Goal: Task Accomplishment & Management: Use online tool/utility

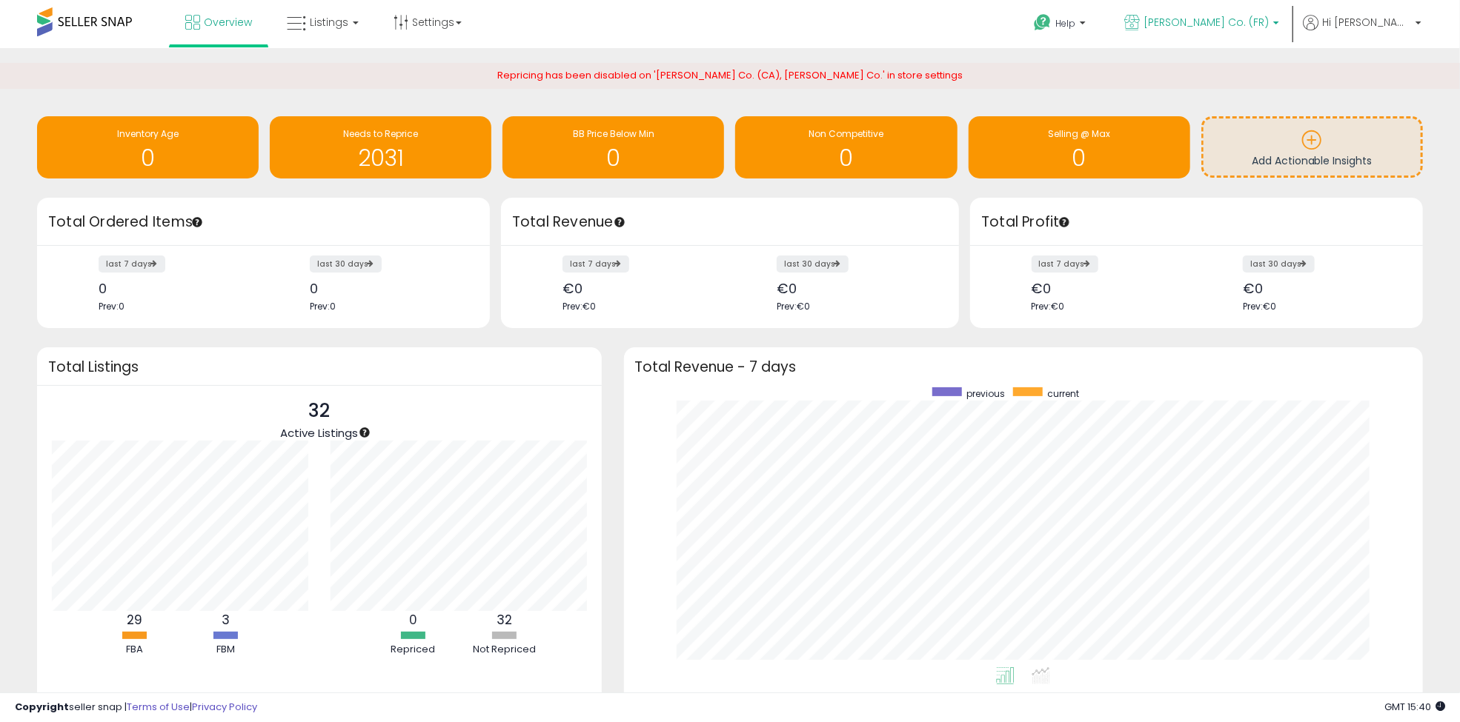
click at [1260, 31] on p "[PERSON_NAME] Co. (FR)" at bounding box center [1201, 24] width 155 height 19
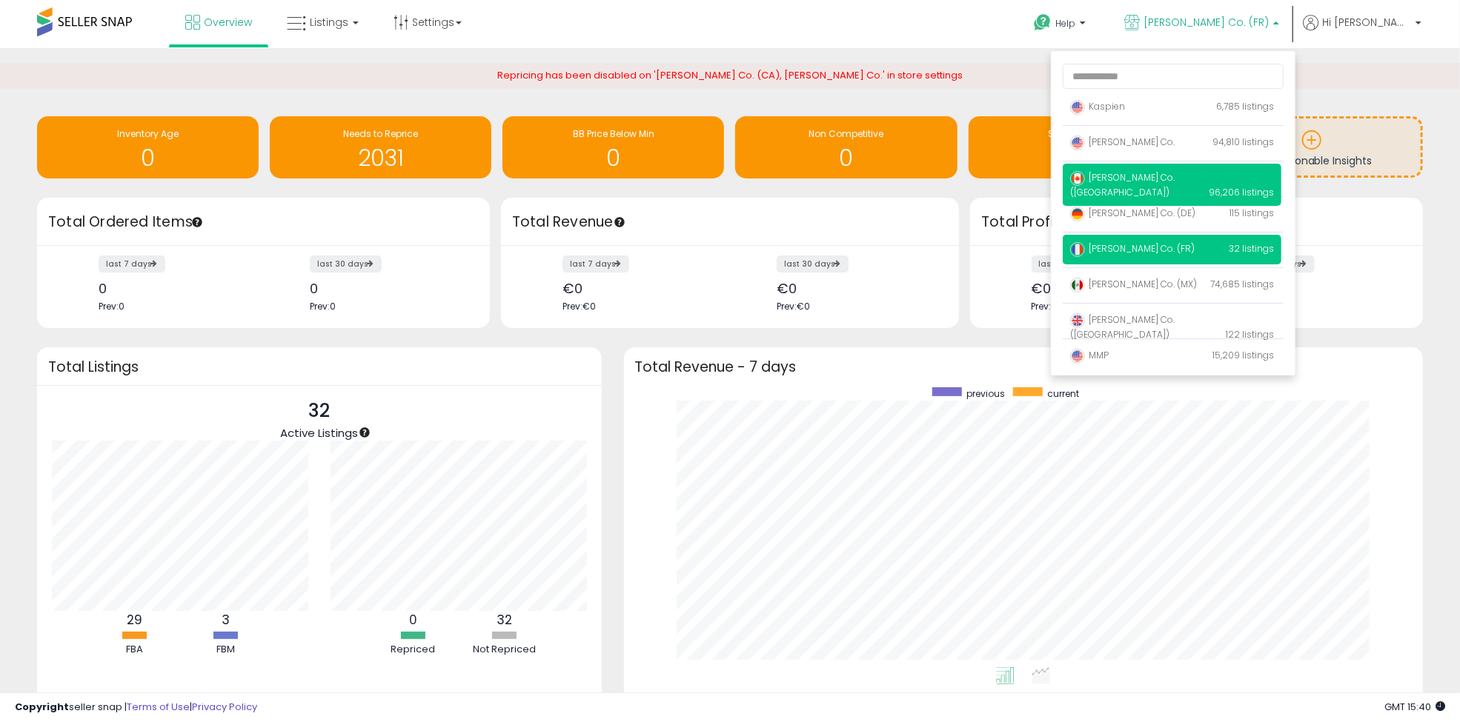
click at [1205, 173] on p "[PERSON_NAME] Co. ([GEOGRAPHIC_DATA]) 96,206 listings" at bounding box center [1171, 185] width 219 height 42
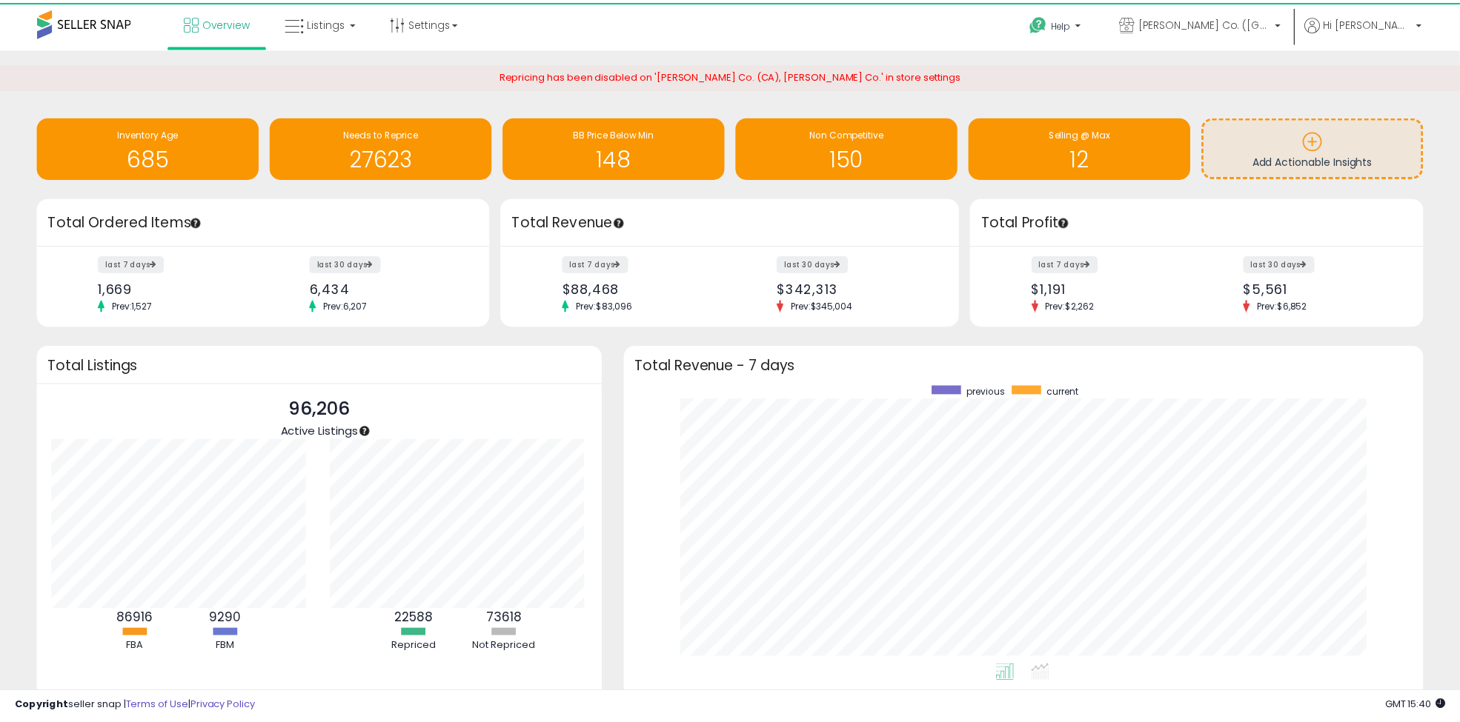
scroll to position [740636, 740145]
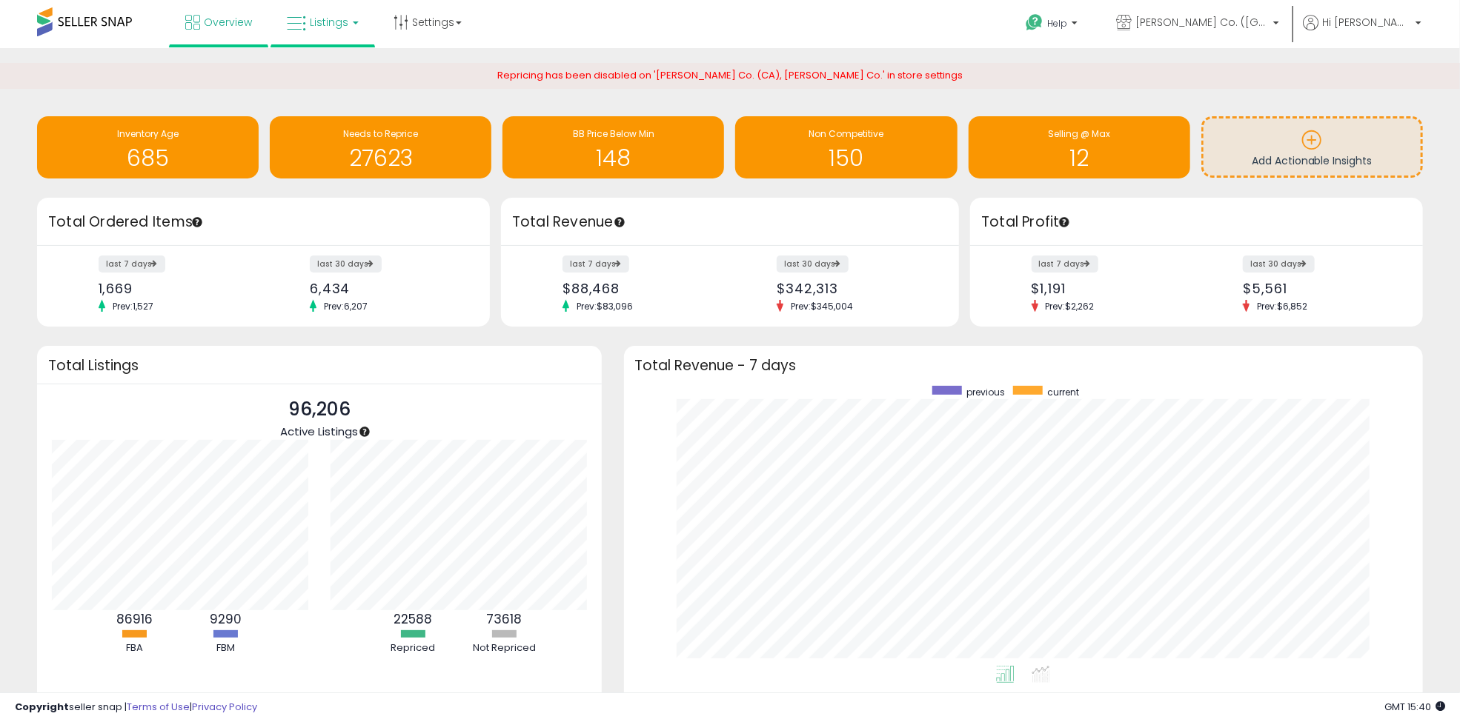
click at [320, 19] on span "Listings" at bounding box center [329, 22] width 39 height 15
click at [340, 69] on icon at bounding box center [334, 73] width 64 height 19
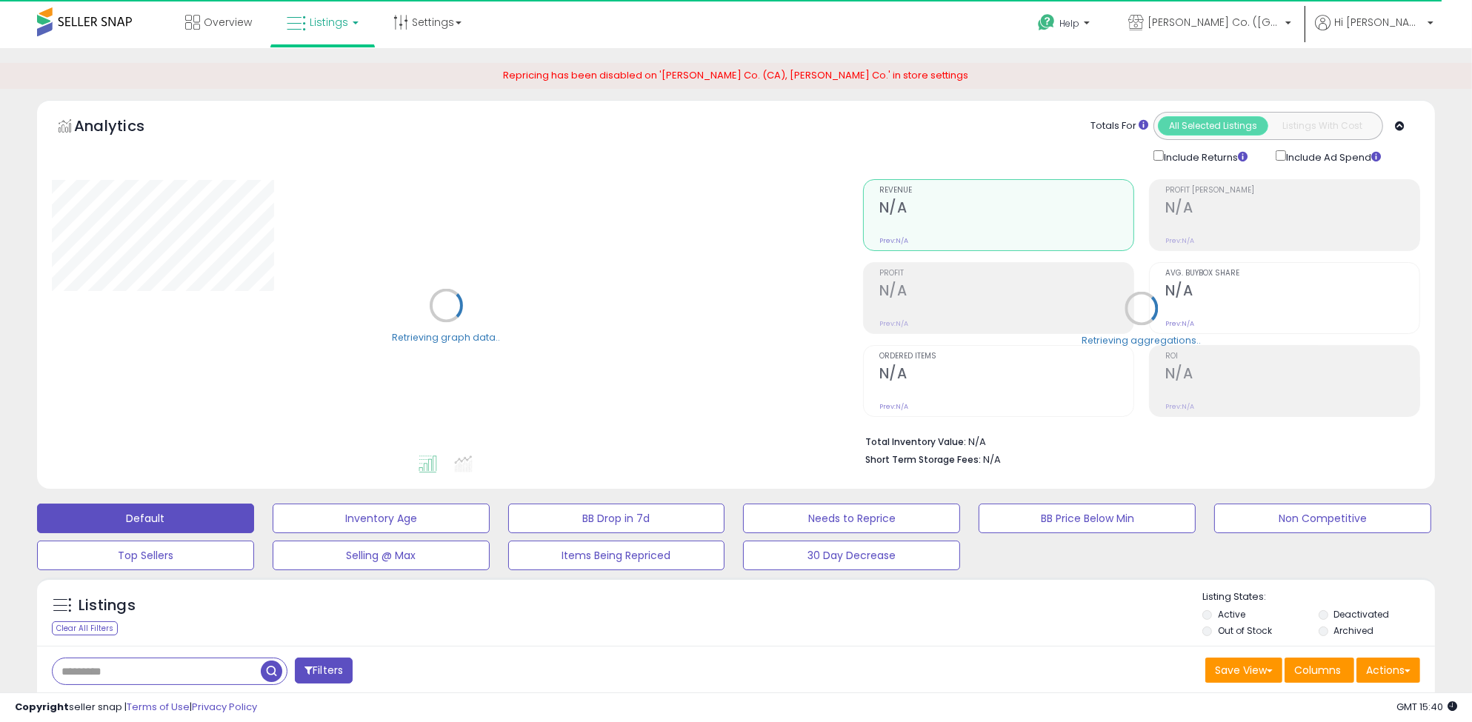
type input "**********"
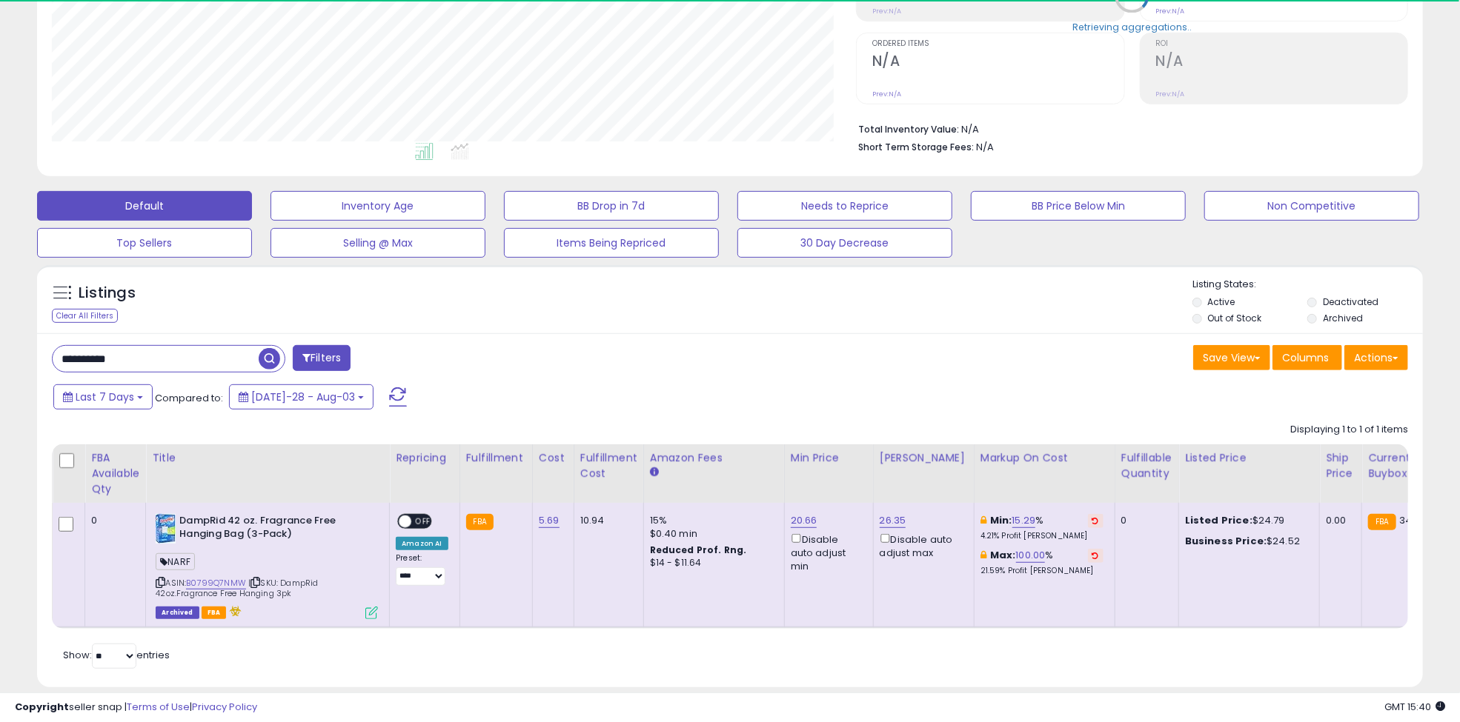
scroll to position [304, 804]
click at [162, 364] on input "**********" at bounding box center [156, 359] width 206 height 26
click at [162, 364] on input "**********" at bounding box center [222, 359] width 339 height 26
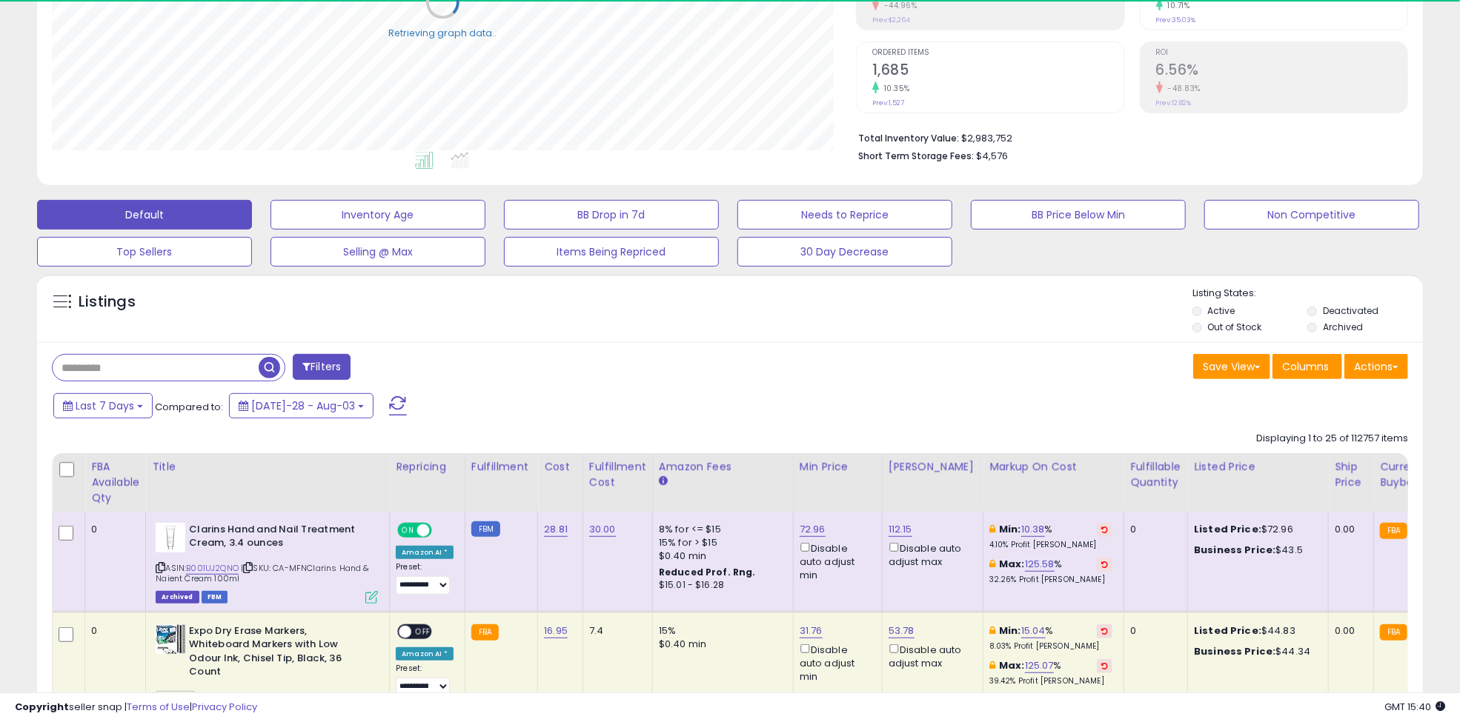
scroll to position [296, 0]
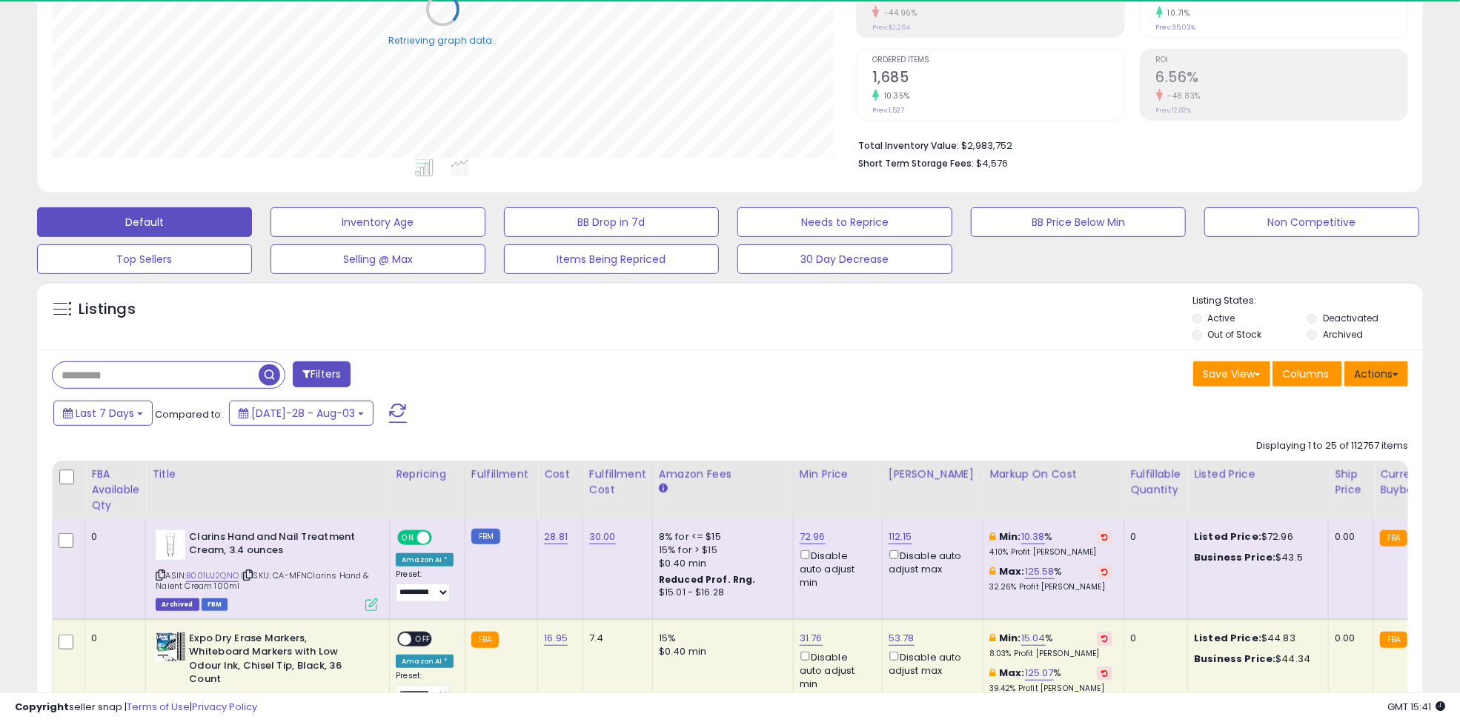
click at [1387, 376] on button "Actions" at bounding box center [1376, 374] width 64 height 25
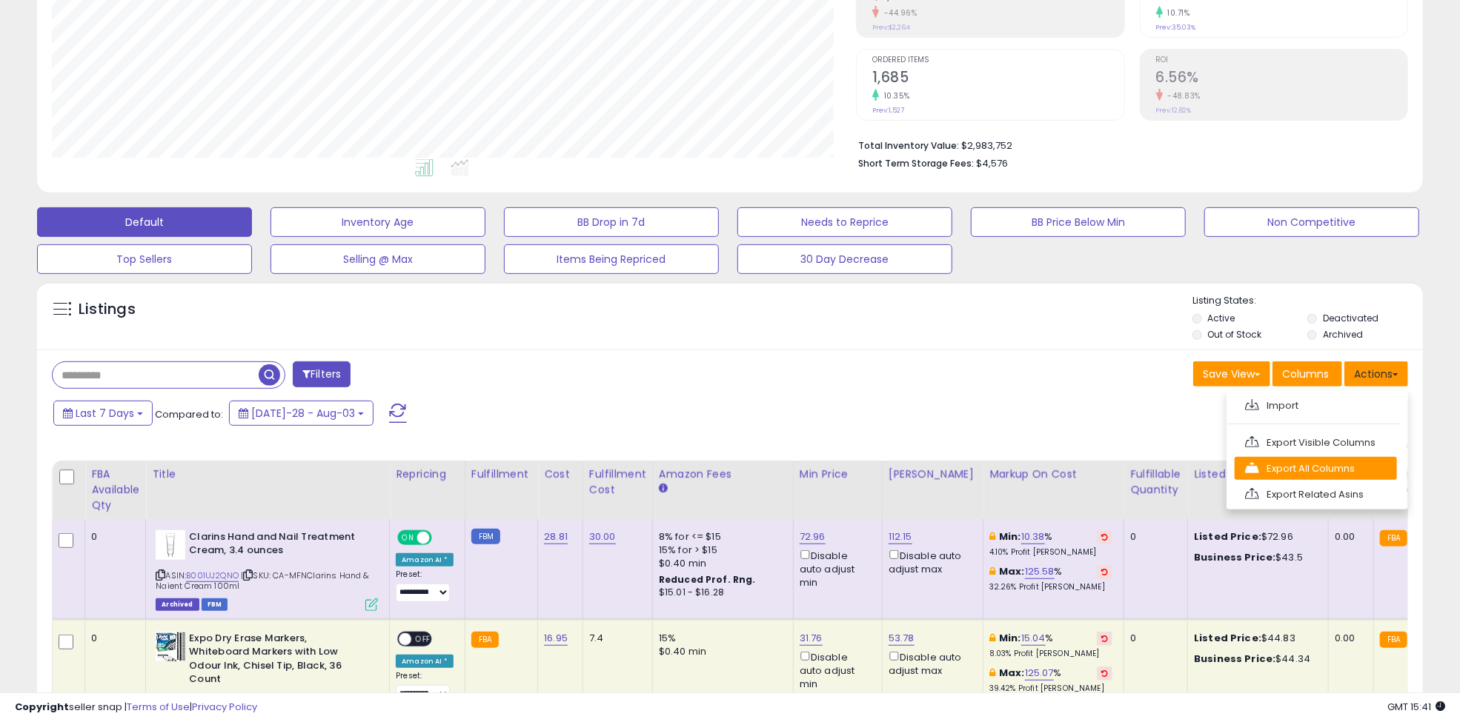
scroll to position [304, 804]
click at [1331, 476] on link "Export All Columns" at bounding box center [1315, 468] width 162 height 23
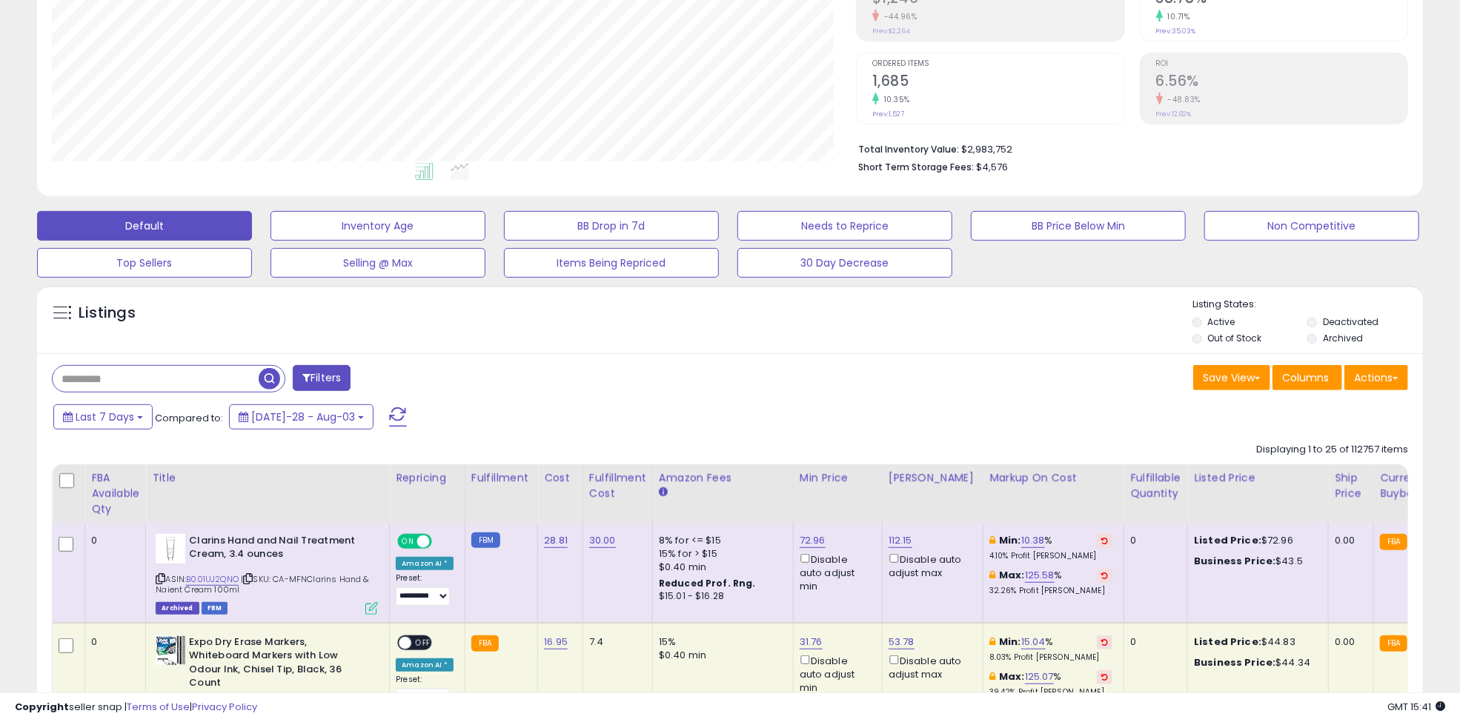
scroll to position [0, 0]
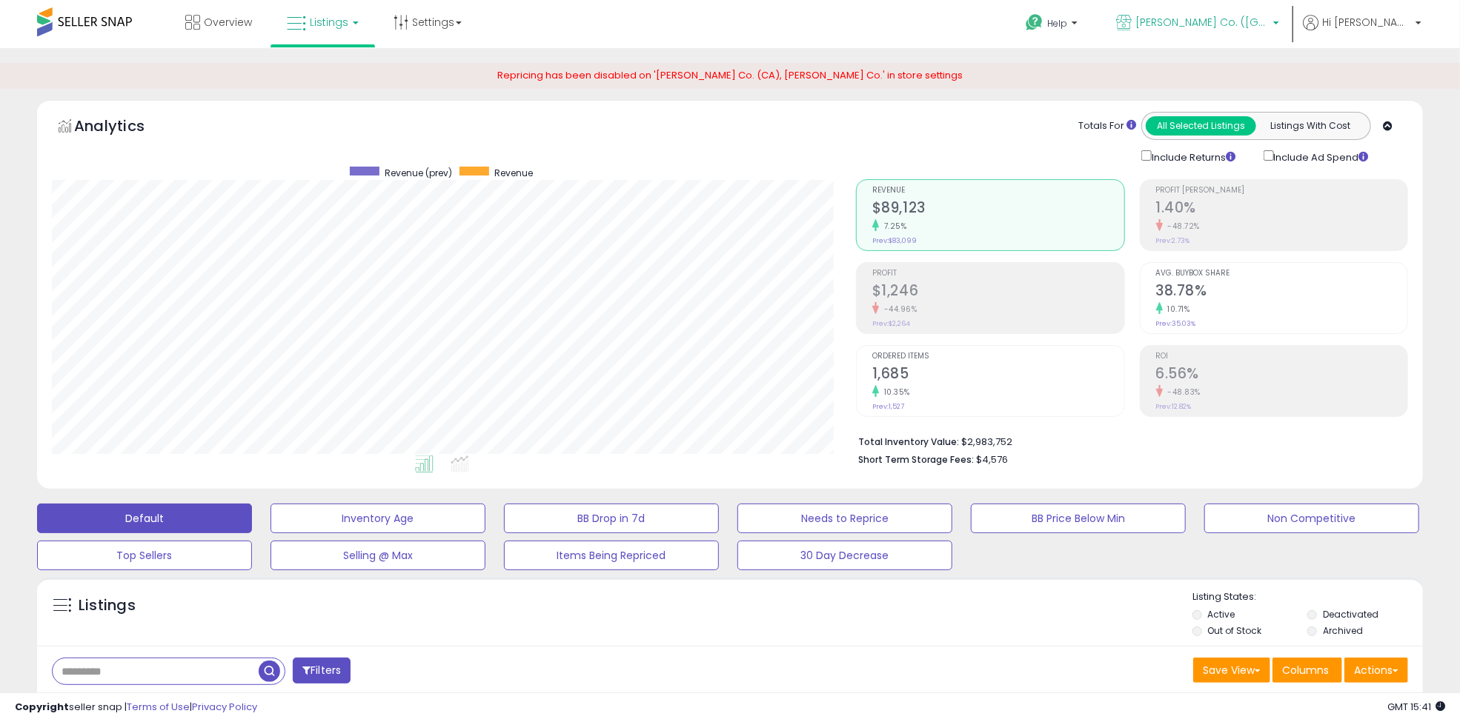
click at [1268, 16] on span "[PERSON_NAME] Co. ([GEOGRAPHIC_DATA])" at bounding box center [1201, 22] width 133 height 15
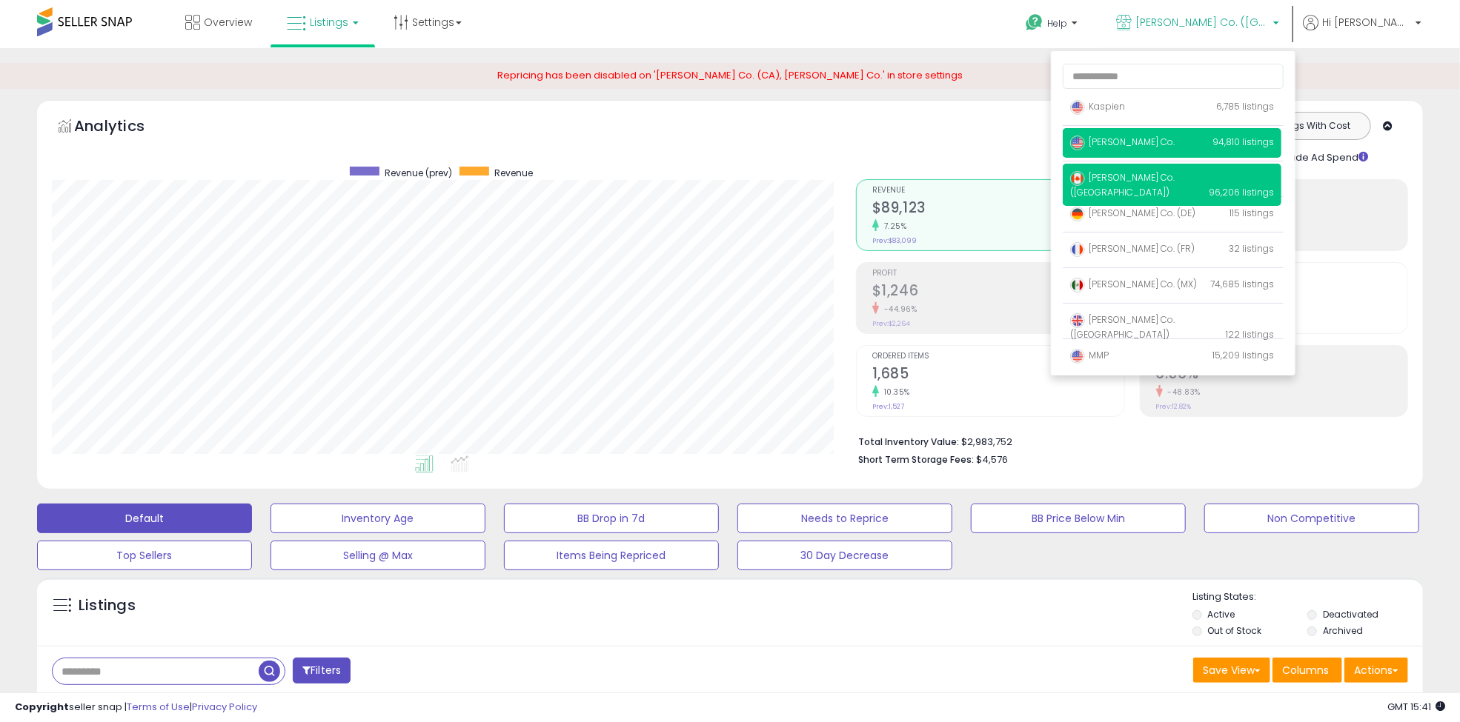
click at [1174, 144] on span "[PERSON_NAME] Co." at bounding box center [1122, 142] width 104 height 13
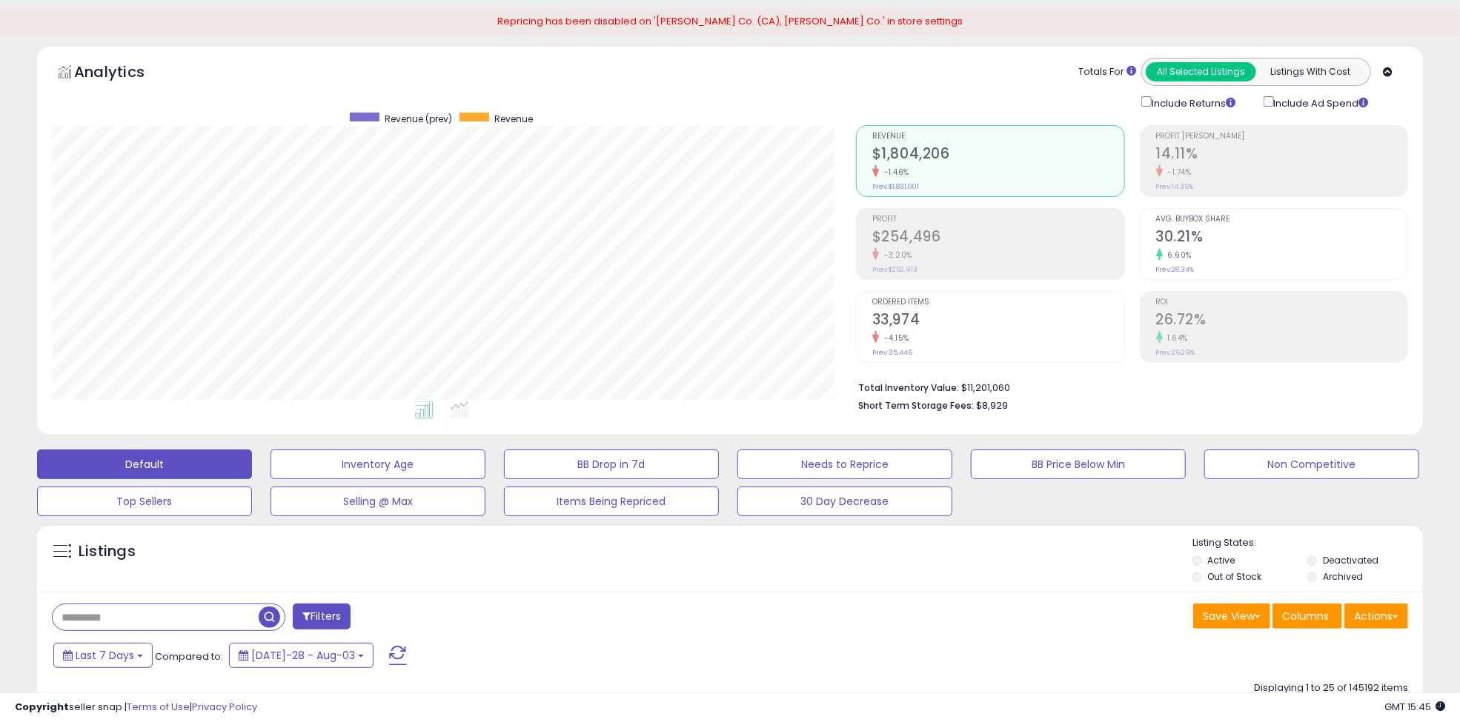
scroll to position [156, 0]
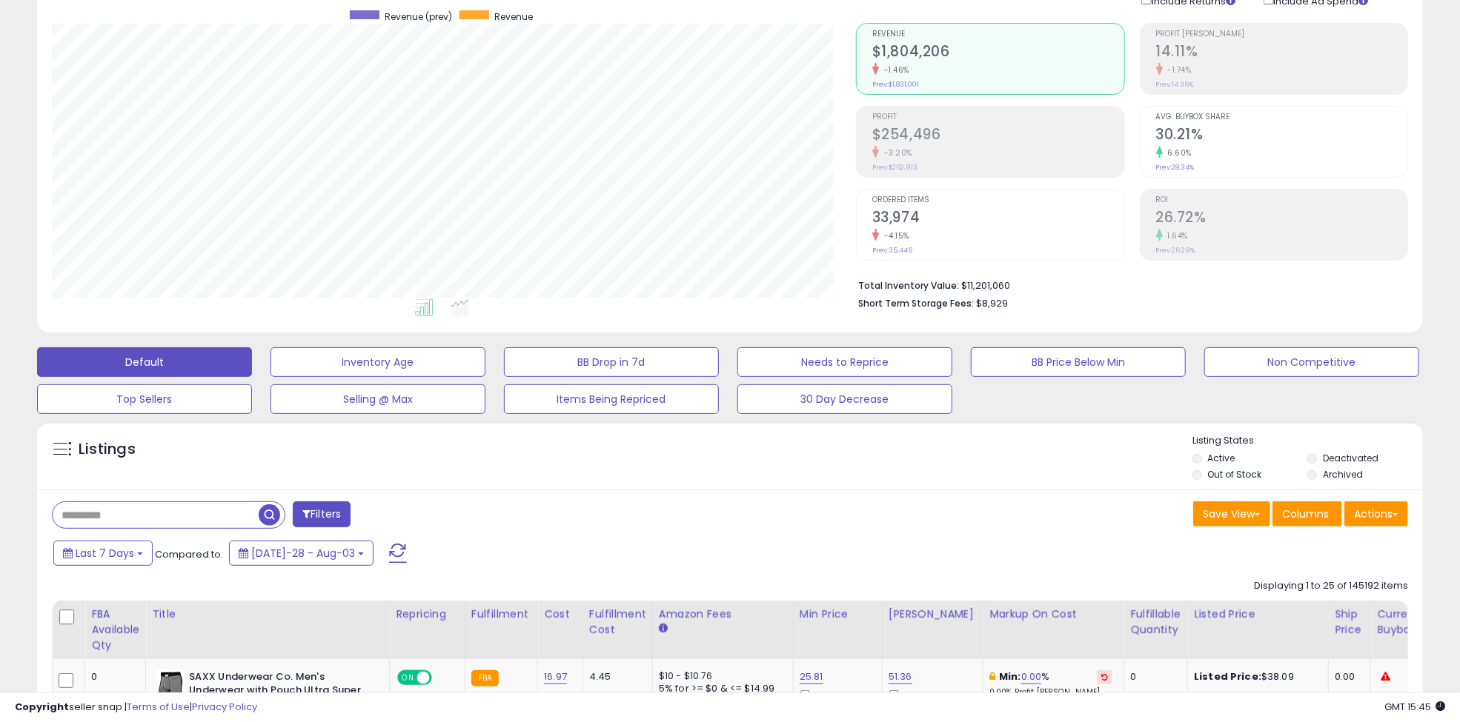
click at [1392, 504] on button "Actions" at bounding box center [1376, 514] width 64 height 25
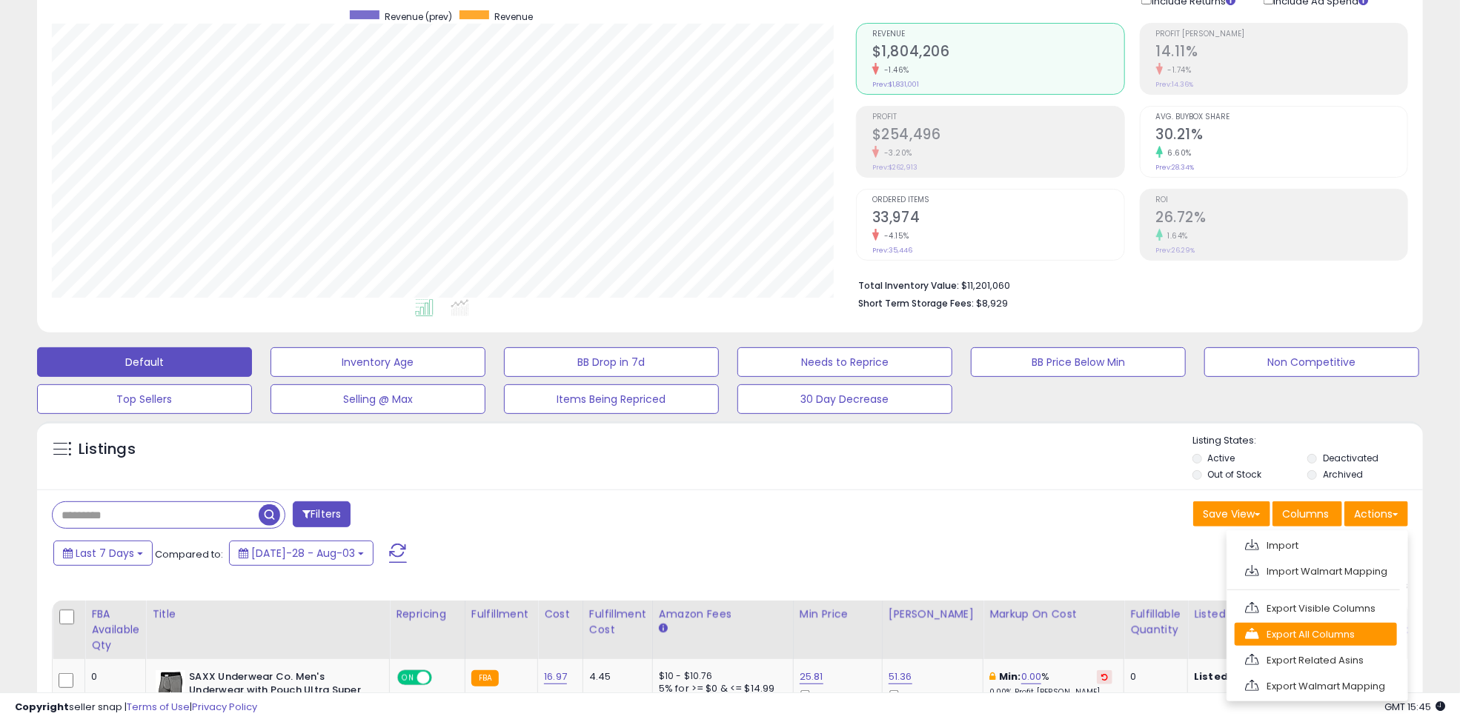
click at [1342, 633] on link "Export All Columns" at bounding box center [1315, 634] width 162 height 23
